Goal: Task Accomplishment & Management: Complete application form

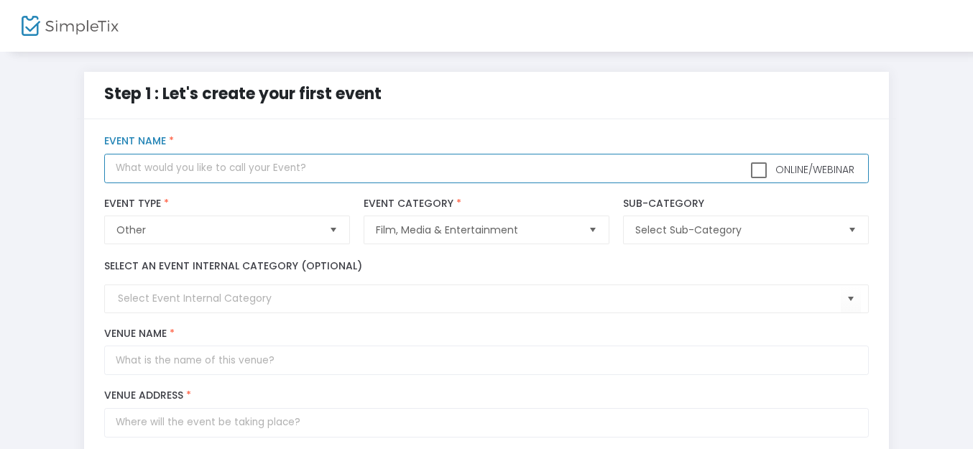
click at [314, 169] on input "text" at bounding box center [486, 168] width 764 height 29
click at [336, 229] on span "Select" at bounding box center [333, 231] width 24 height 24
type input "show"
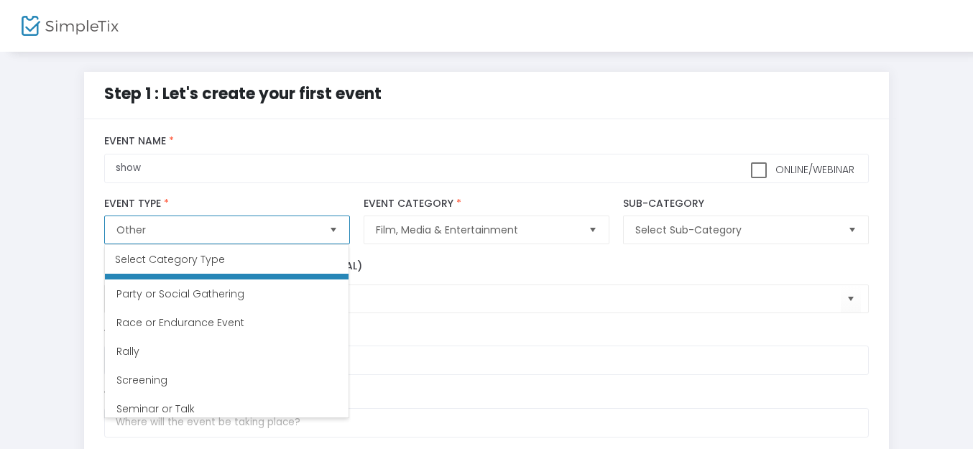
scroll to position [336, 0]
click at [846, 227] on span "Select" at bounding box center [852, 231] width 24 height 24
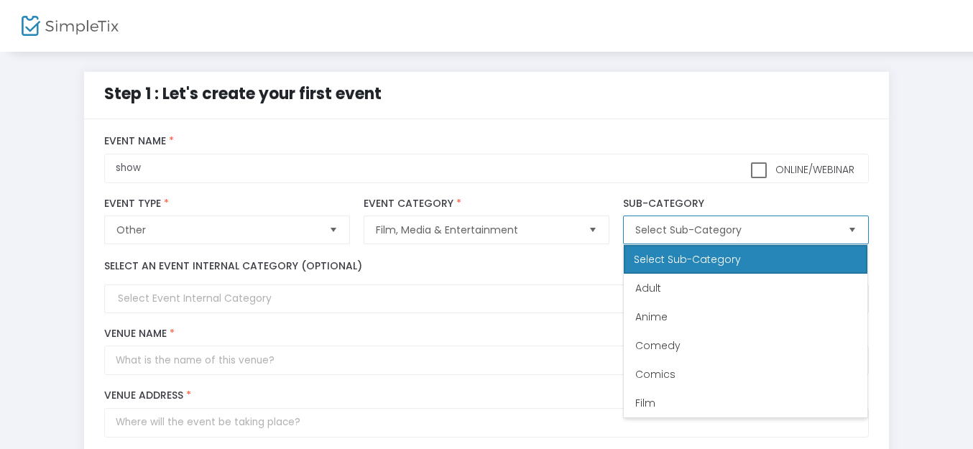
scroll to position [86, 0]
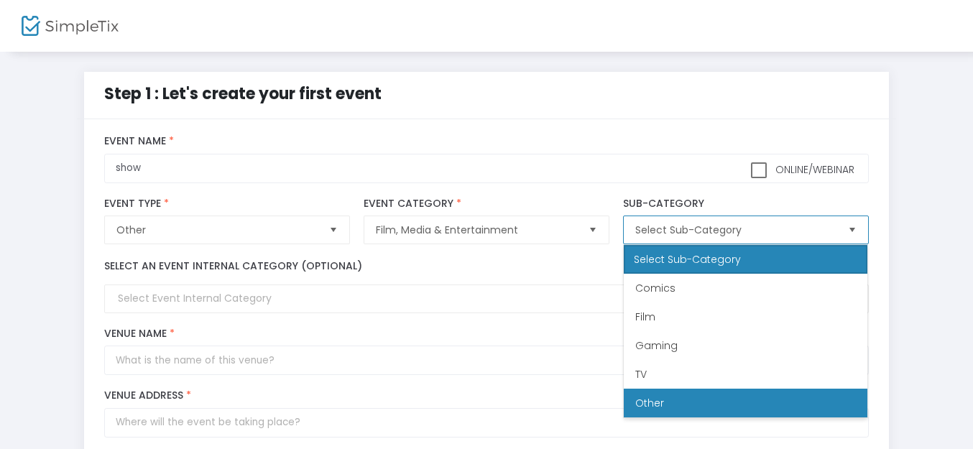
click at [715, 403] on li "Other" at bounding box center [746, 403] width 244 height 29
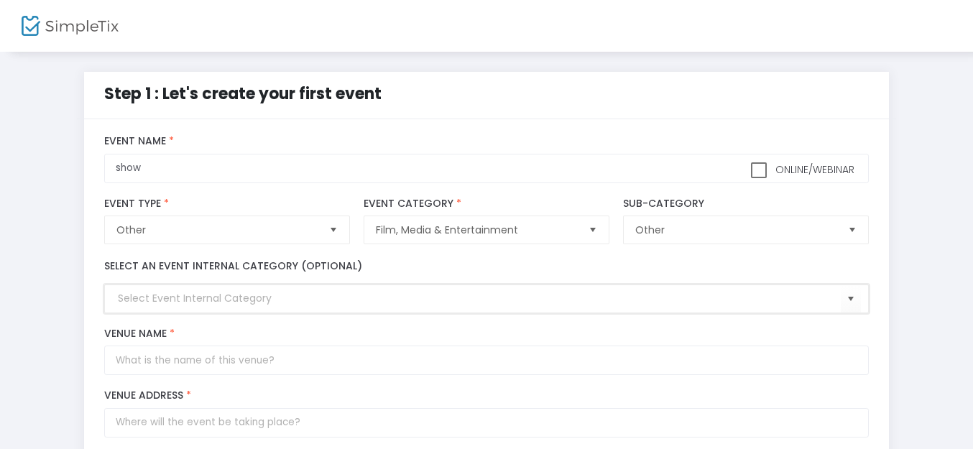
click at [436, 294] on input at bounding box center [479, 298] width 723 height 15
click at [851, 290] on span "Select" at bounding box center [851, 300] width 24 height 24
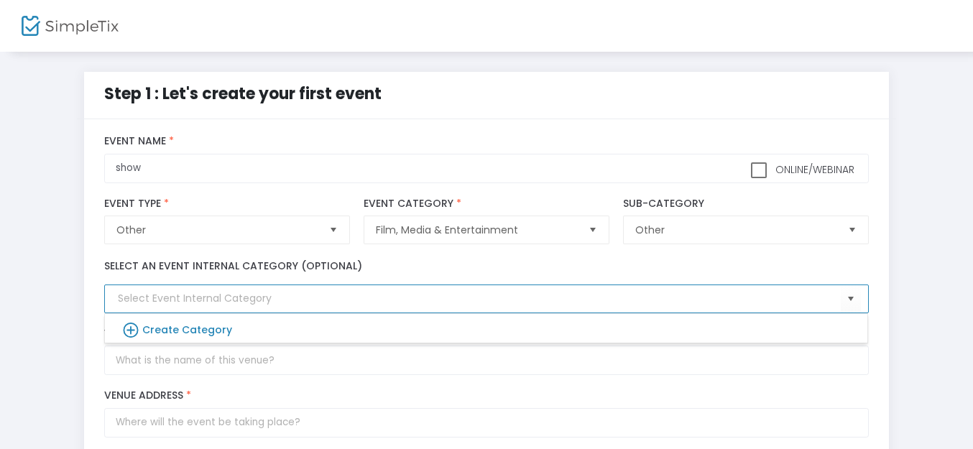
click at [822, 260] on div "Select an event internal category (optional)" at bounding box center [487, 286] width 779 height 55
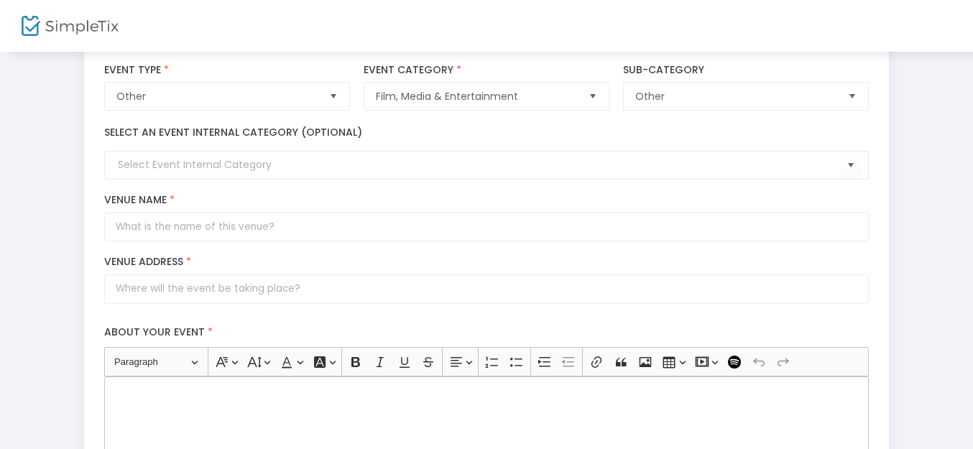
scroll to position [132, 0]
